Goal: Communication & Community: Ask a question

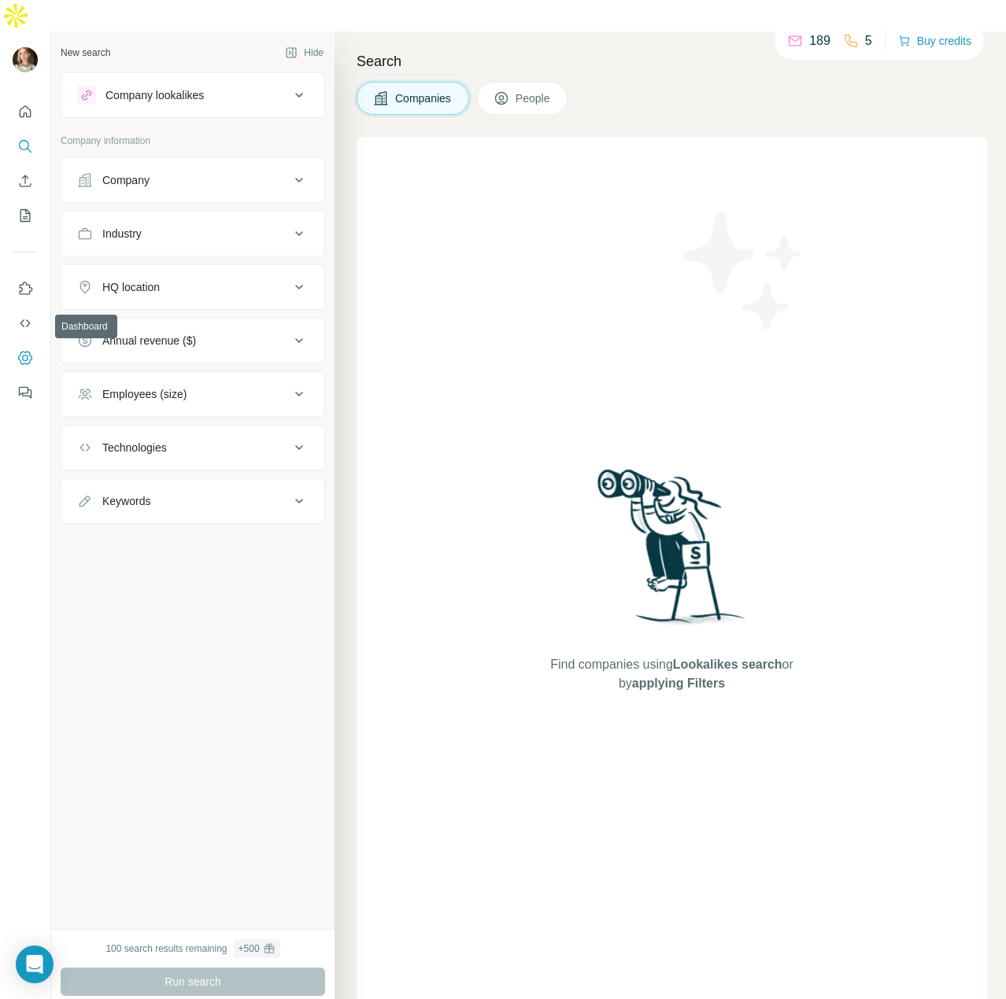
click at [21, 350] on icon "Dashboard" at bounding box center [25, 358] width 16 height 16
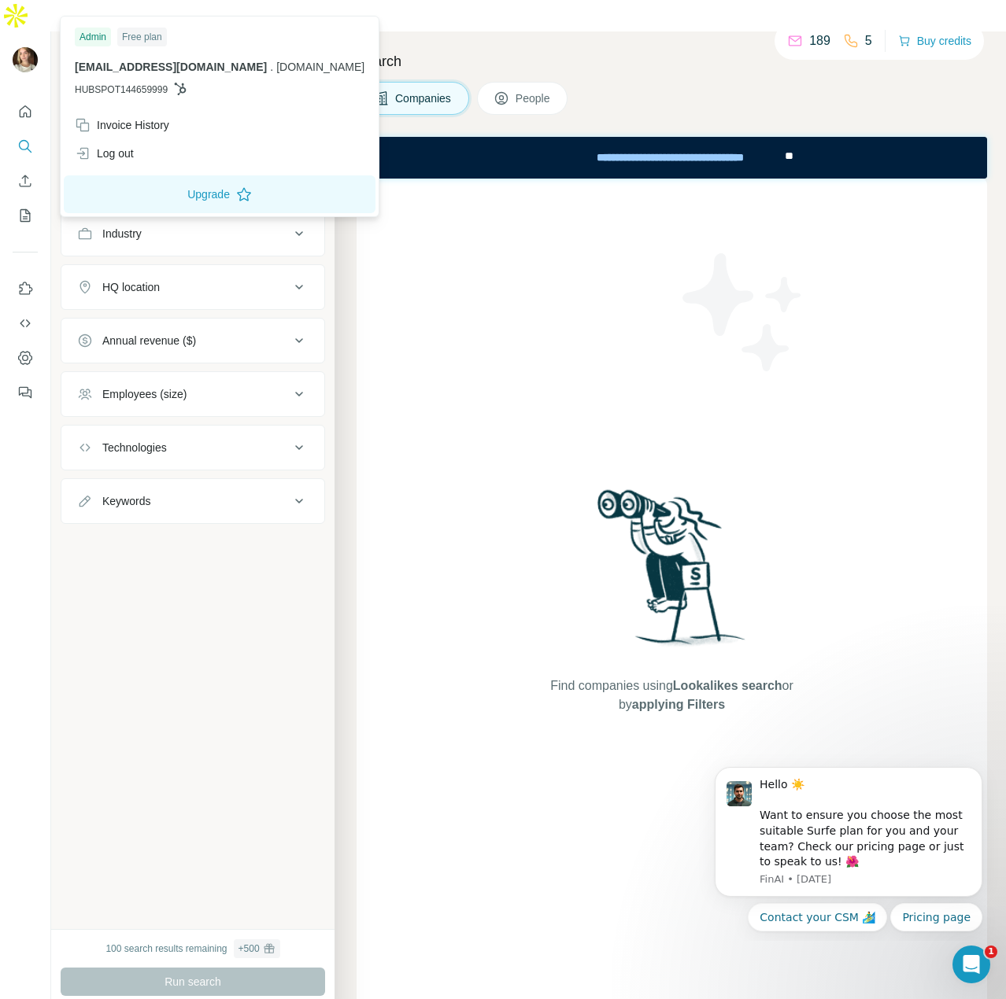
click at [24, 47] on img at bounding box center [25, 59] width 25 height 25
click at [134, 160] on div "Log out" at bounding box center [104, 154] width 59 height 16
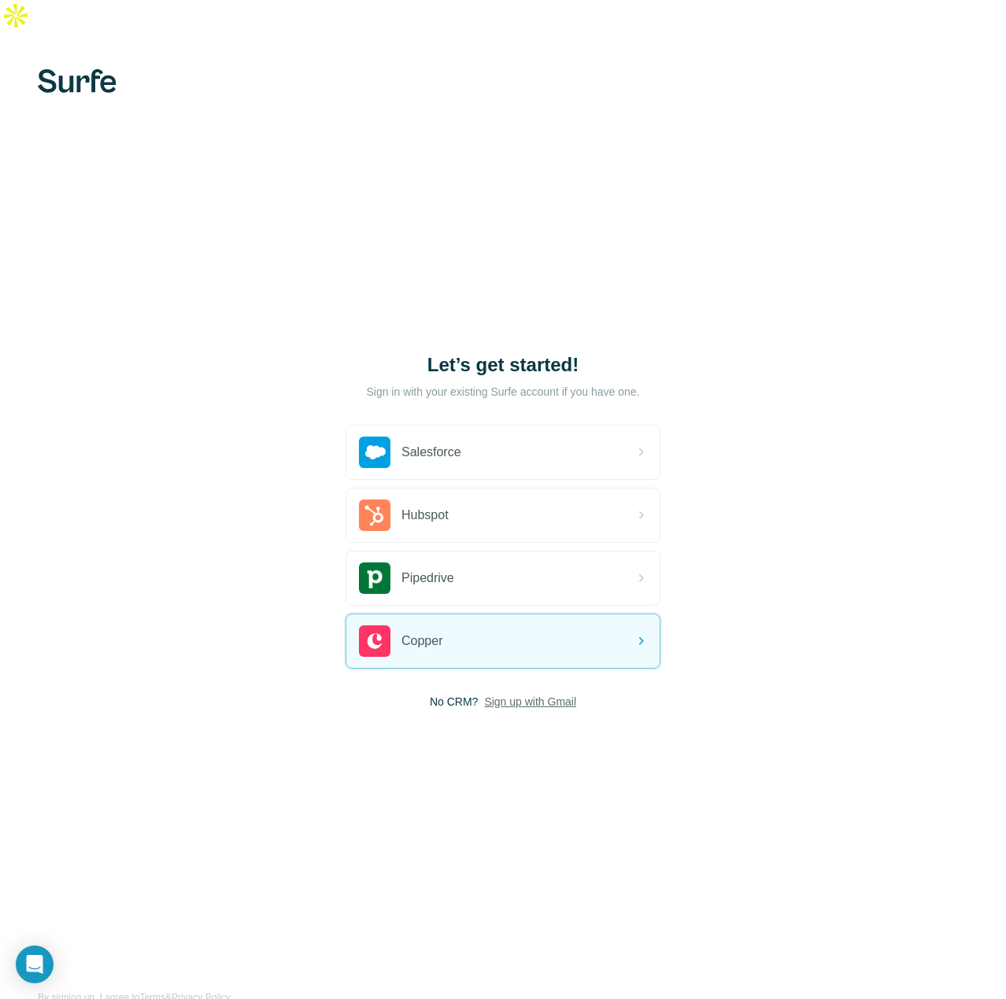
click at [536, 694] on span "Sign up with Gmail" at bounding box center [530, 702] width 92 height 16
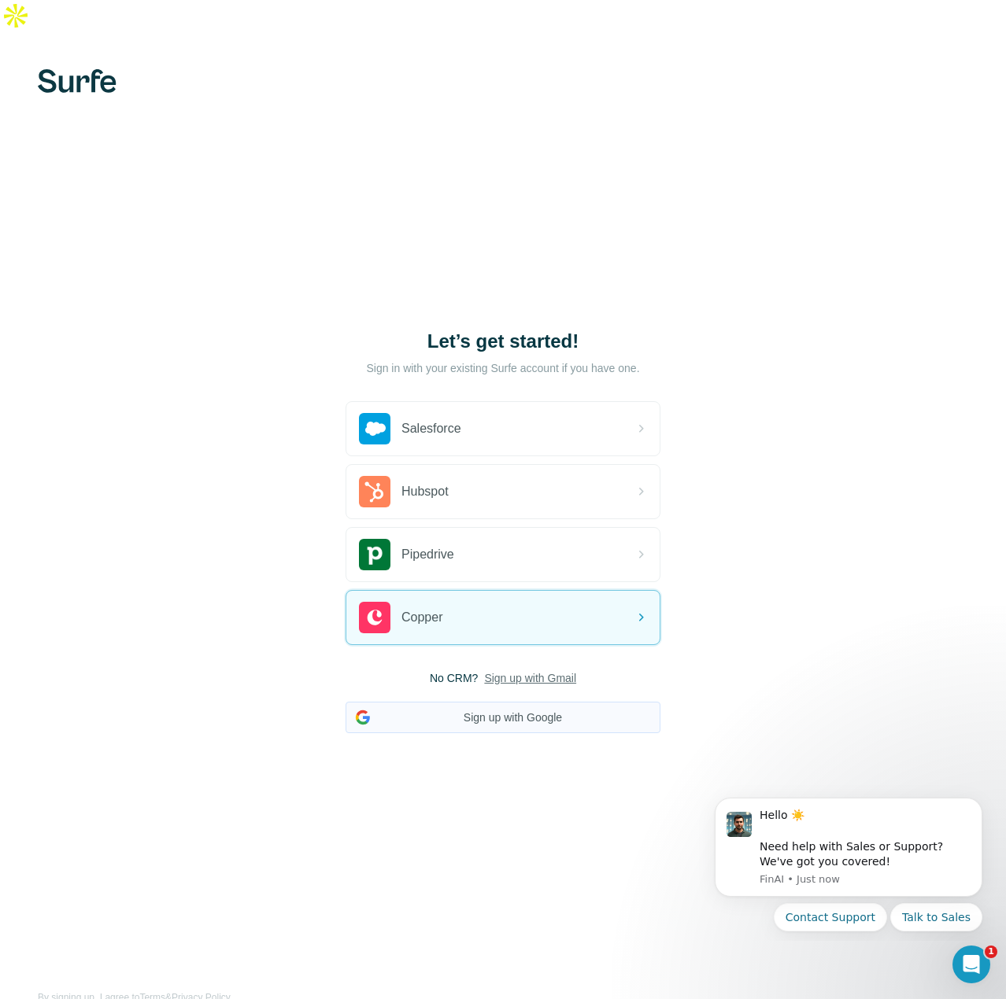
click at [522, 702] on button "Sign up with Google" at bounding box center [502, 717] width 315 height 31
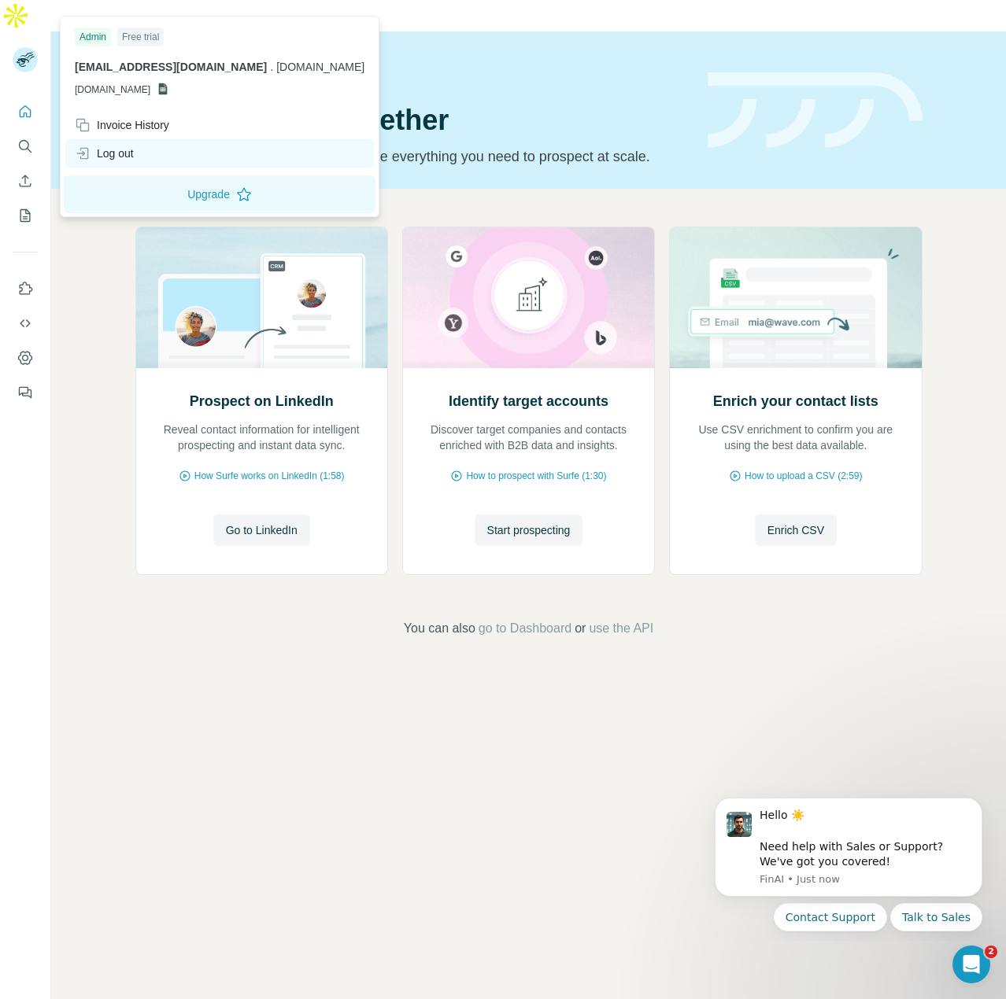
click at [149, 152] on div "Log out" at bounding box center [219, 153] width 308 height 28
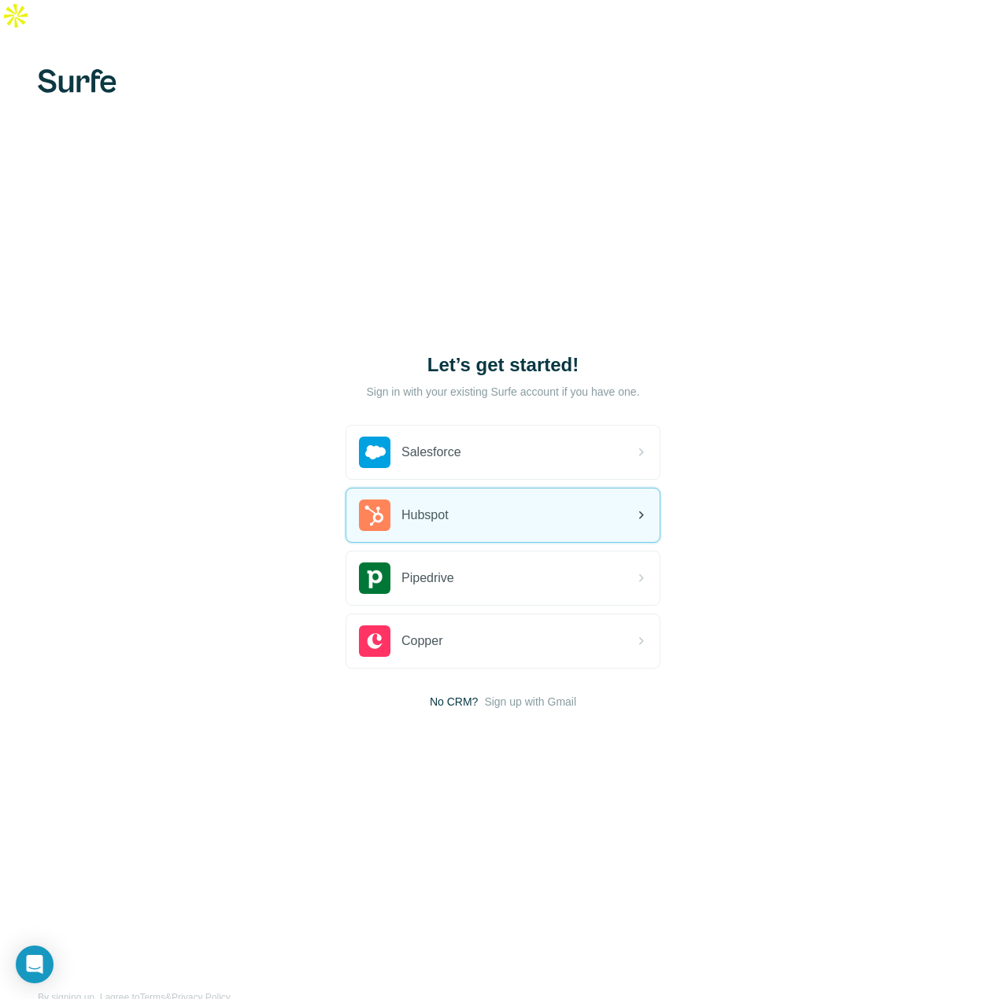
click at [445, 506] on span "Hubspot" at bounding box center [424, 515] width 47 height 19
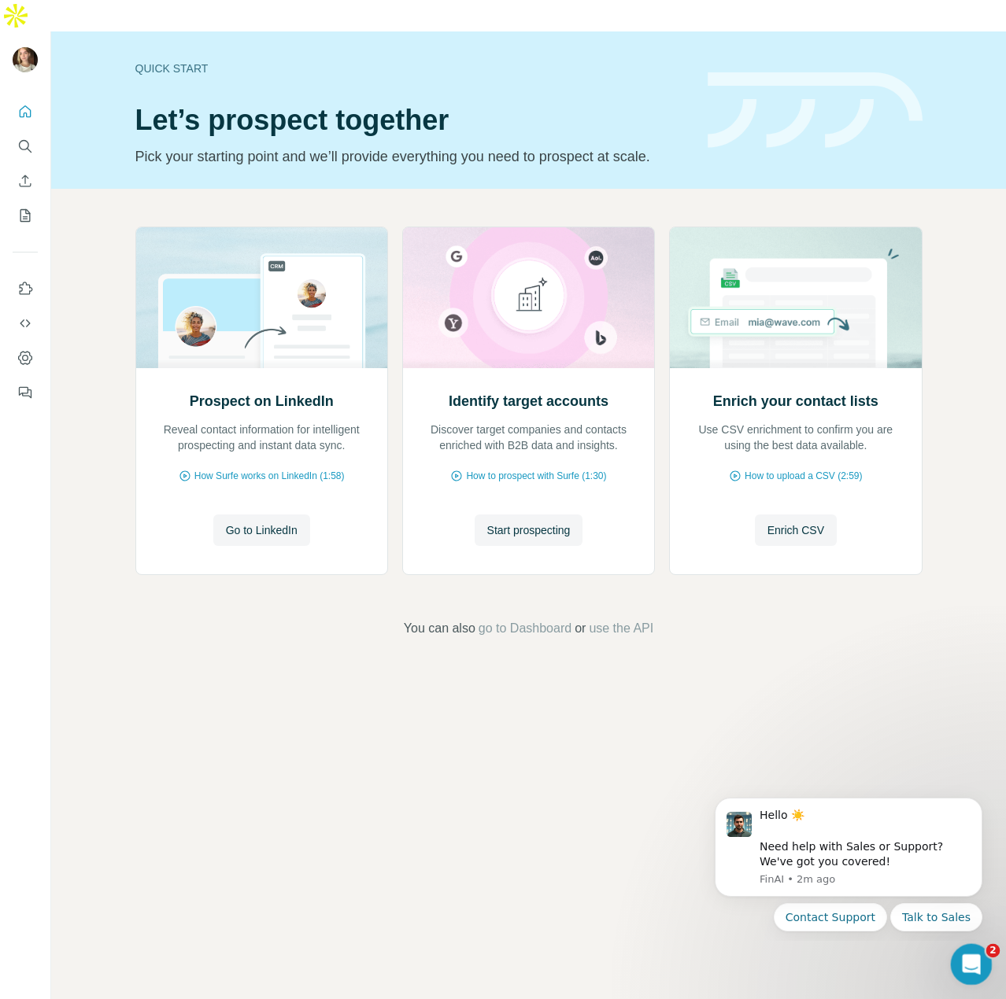
click at [969, 962] on icon "Open Intercom Messenger" at bounding box center [969, 963] width 26 height 26
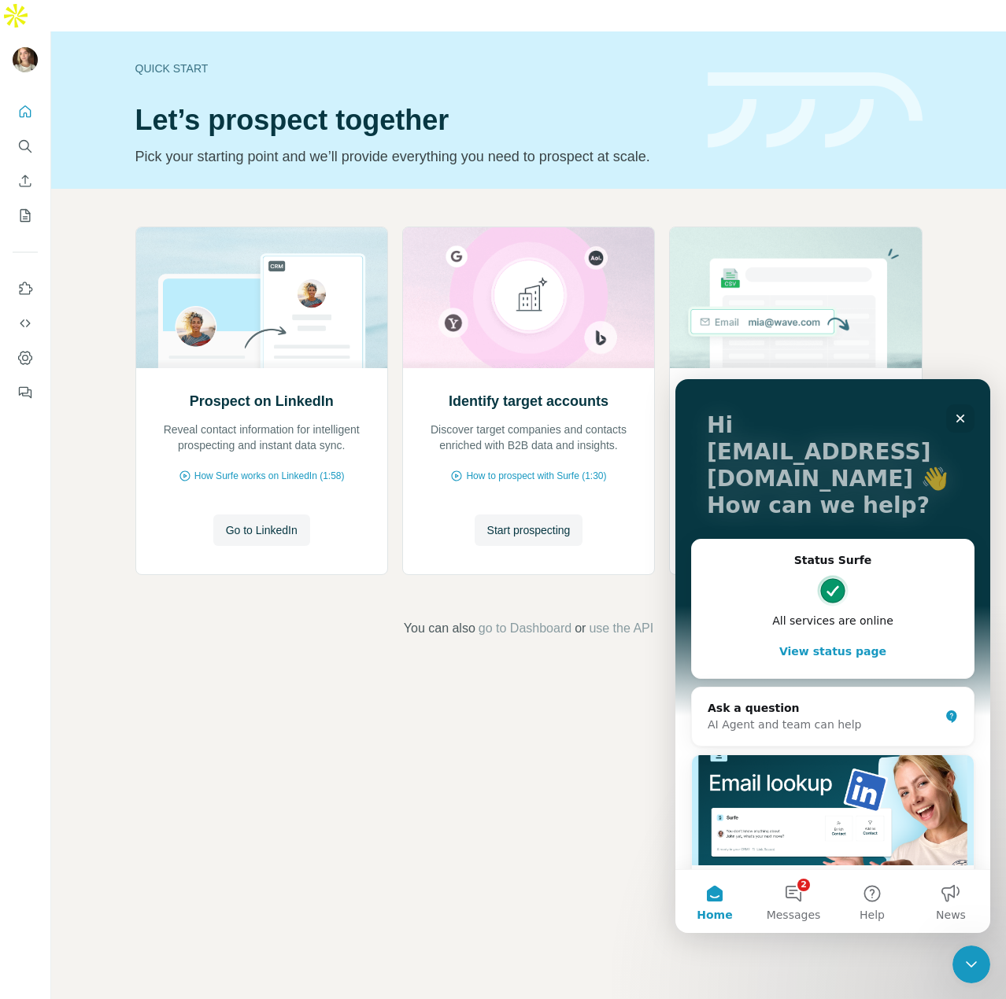
scroll to position [157, 0]
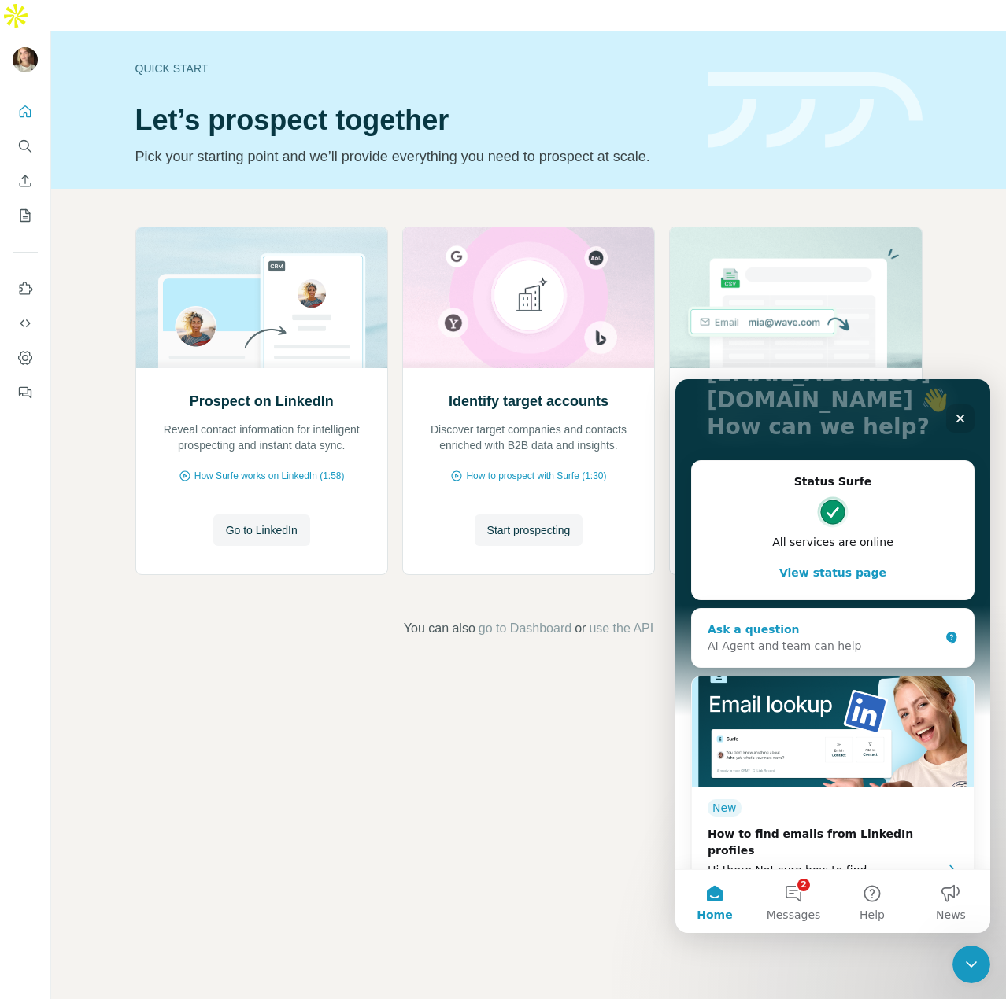
click at [748, 641] on div "AI Agent and team can help" at bounding box center [822, 646] width 231 height 17
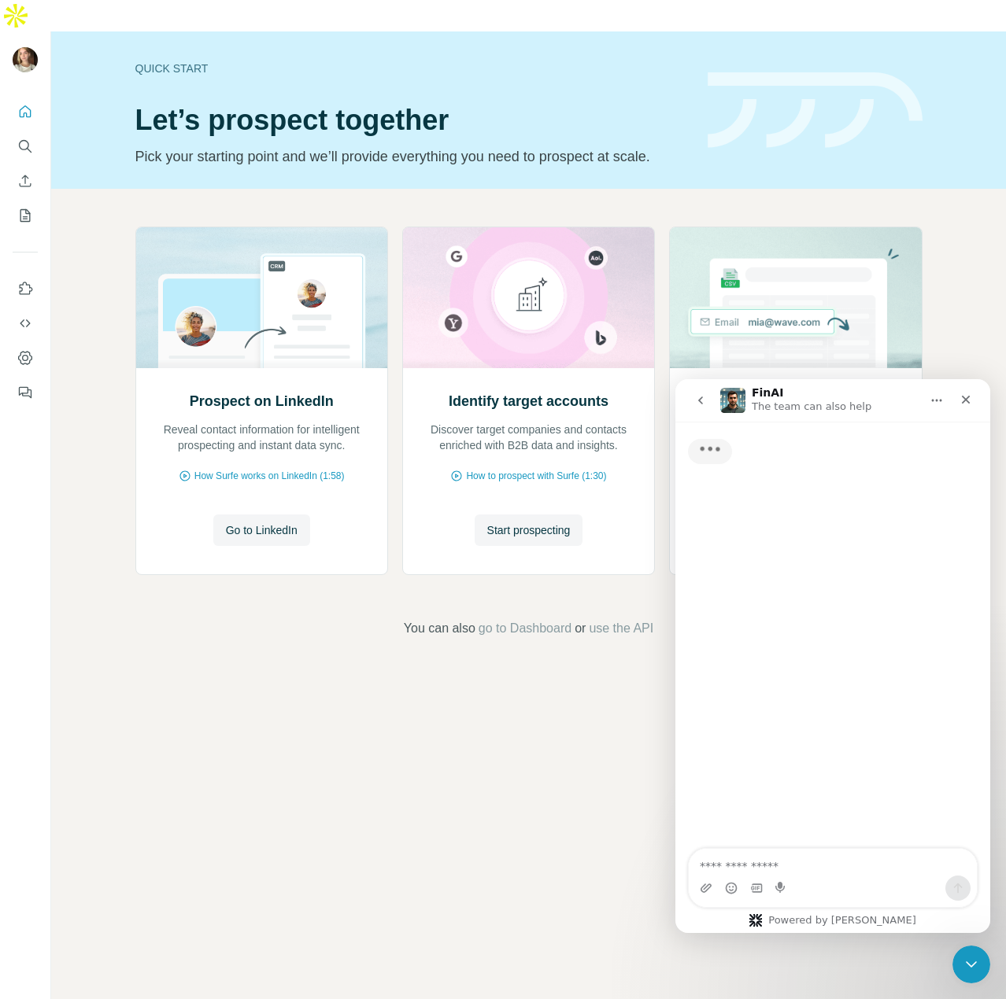
scroll to position [0, 0]
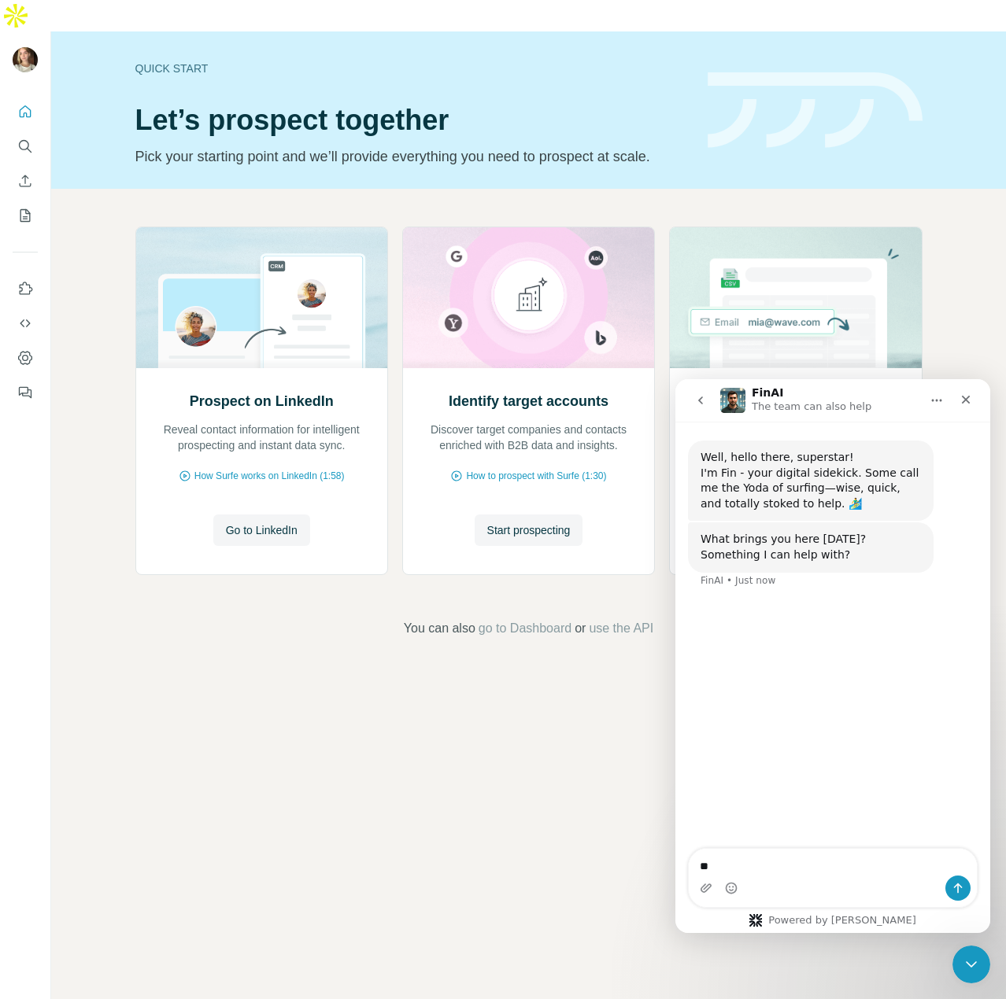
type textarea "*"
type textarea "**********"
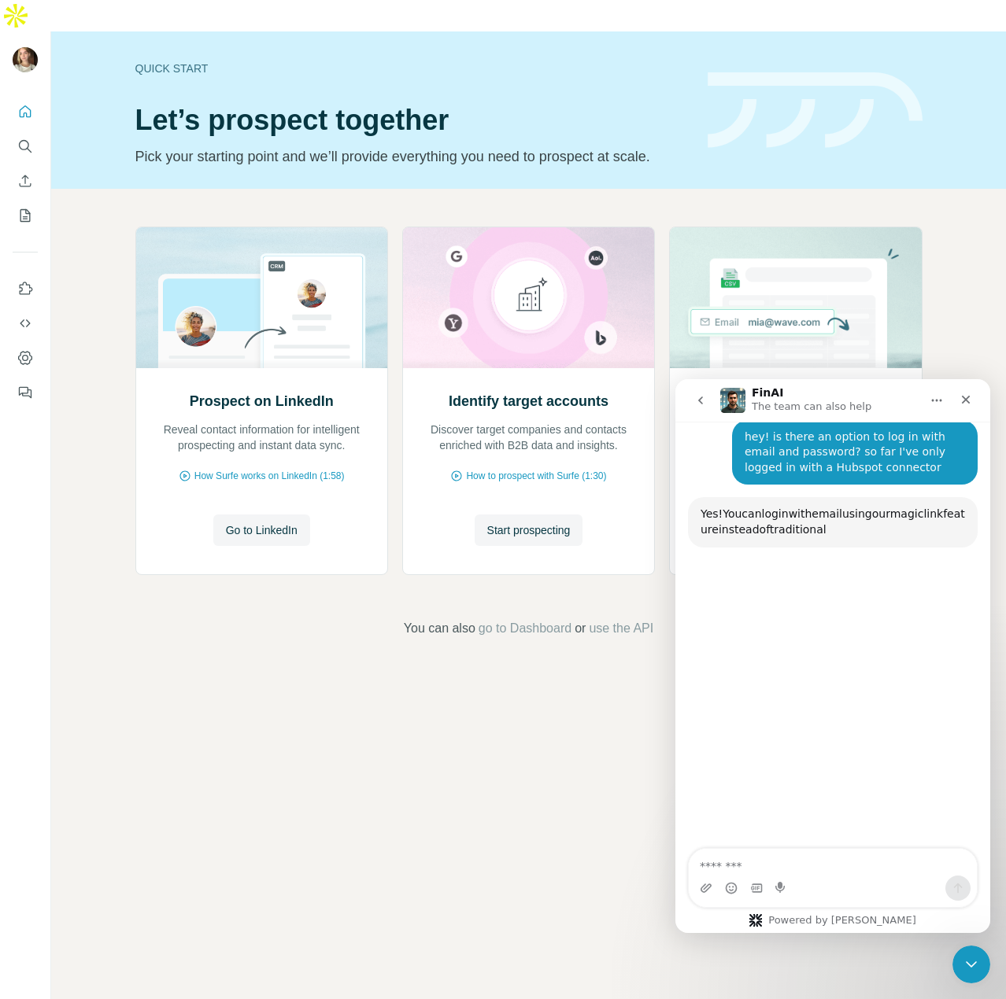
scroll to position [168, 0]
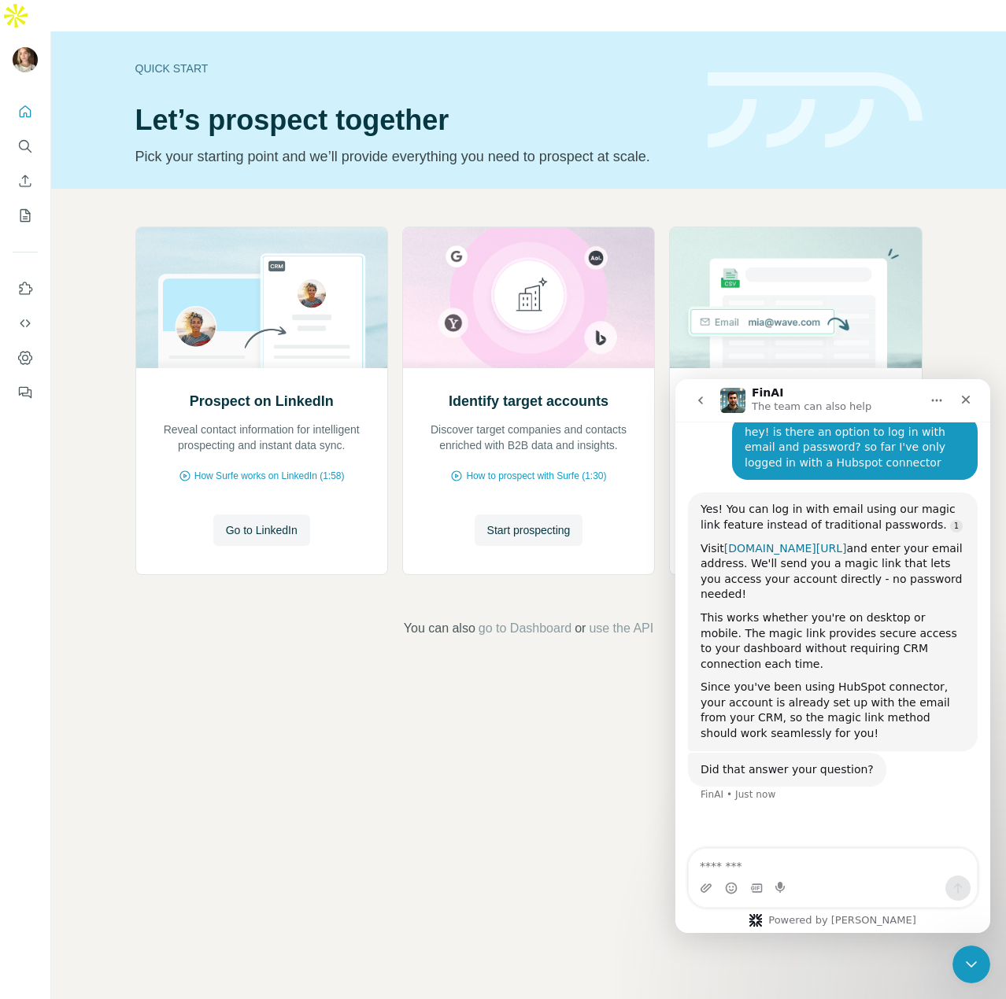
click at [796, 547] on link "account.surfe.com/login" at bounding box center [785, 548] width 123 height 13
